Goal: Information Seeking & Learning: Learn about a topic

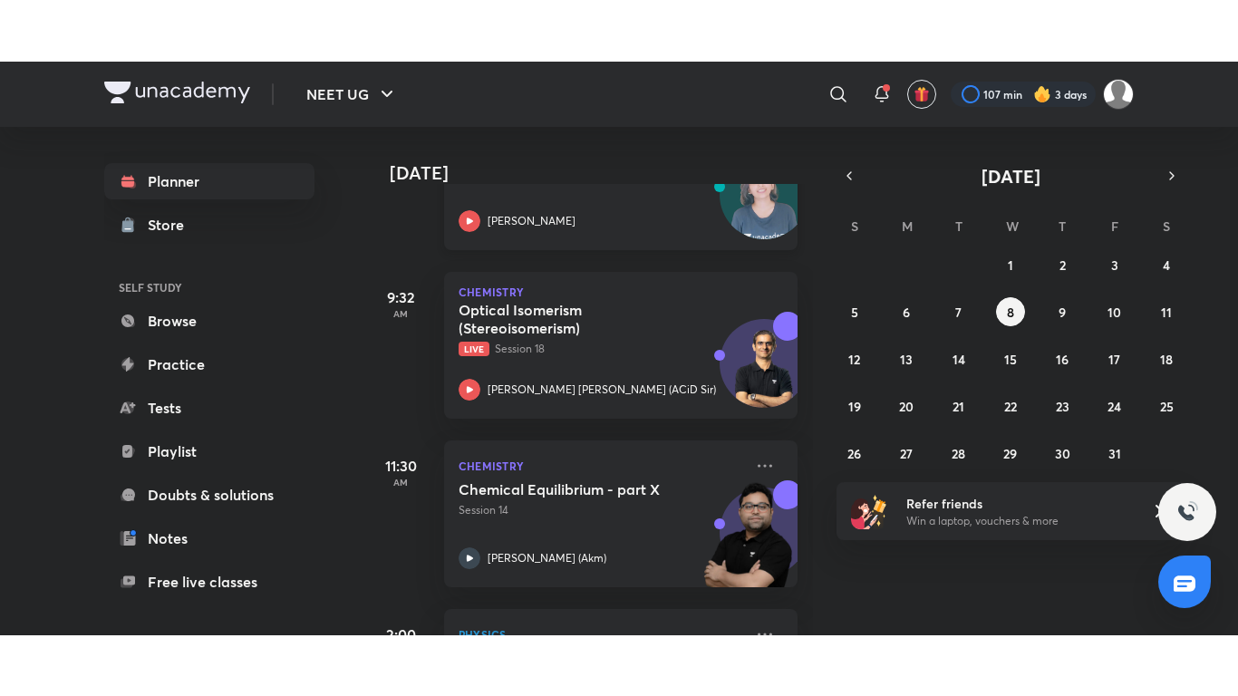
scroll to position [367, 1]
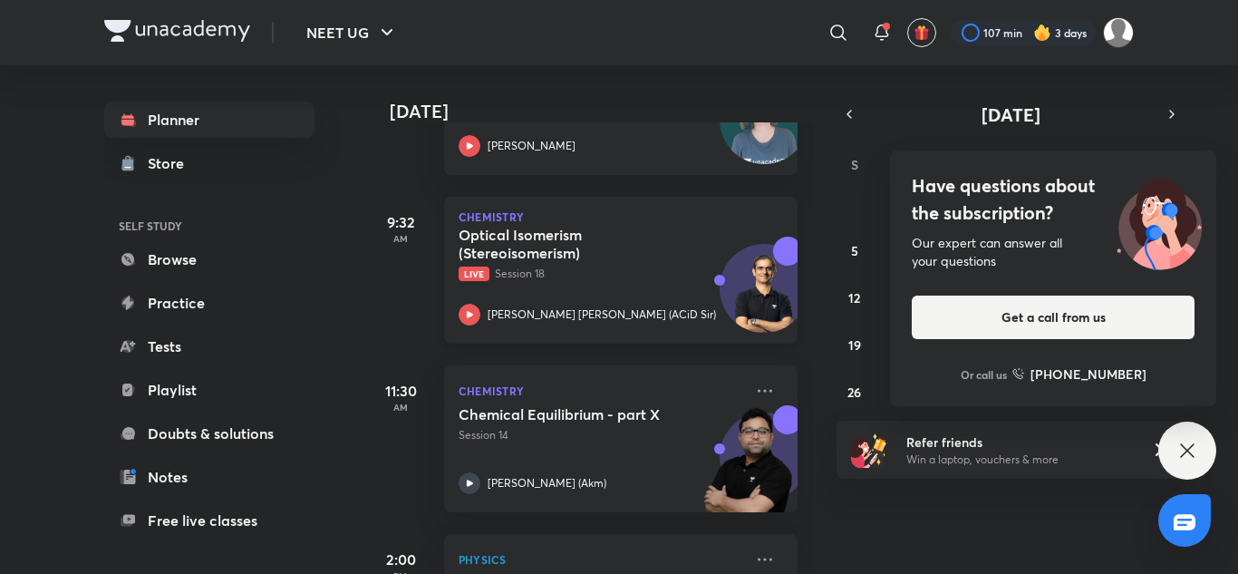
click at [604, 290] on div "Optical Isomerism (Stereoisomerism) Live Session 18 [PERSON_NAME] [PERSON_NAME]…" at bounding box center [601, 276] width 285 height 100
